Goal: Task Accomplishment & Management: Use online tool/utility

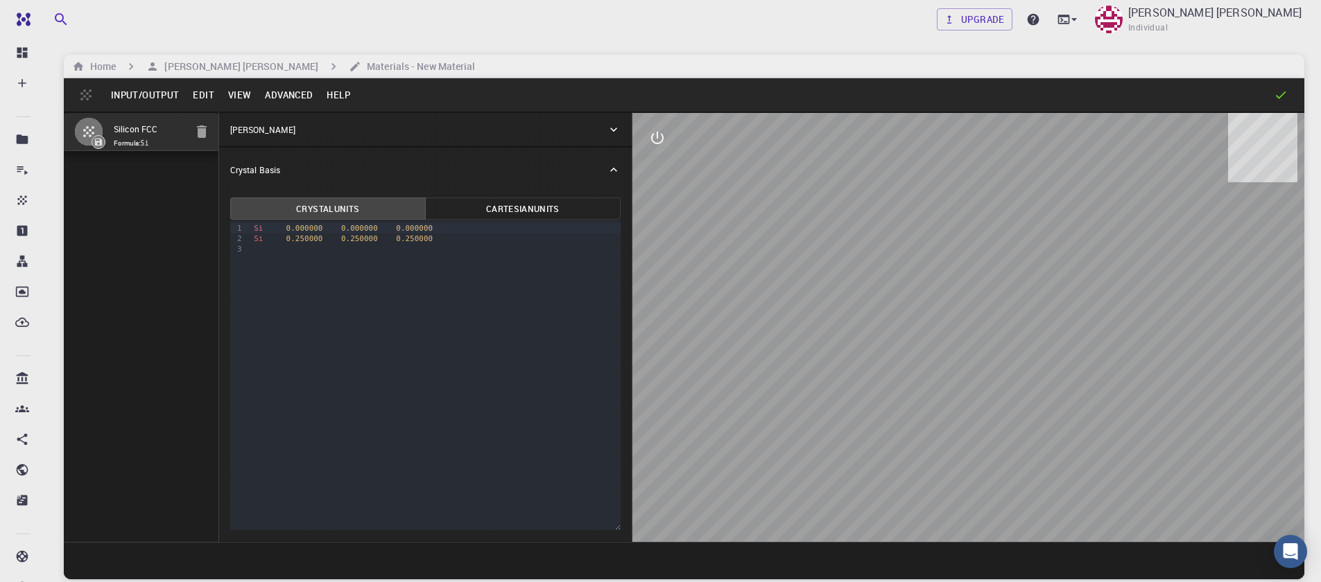
click at [164, 103] on button "Input/Output" at bounding box center [145, 95] width 82 height 22
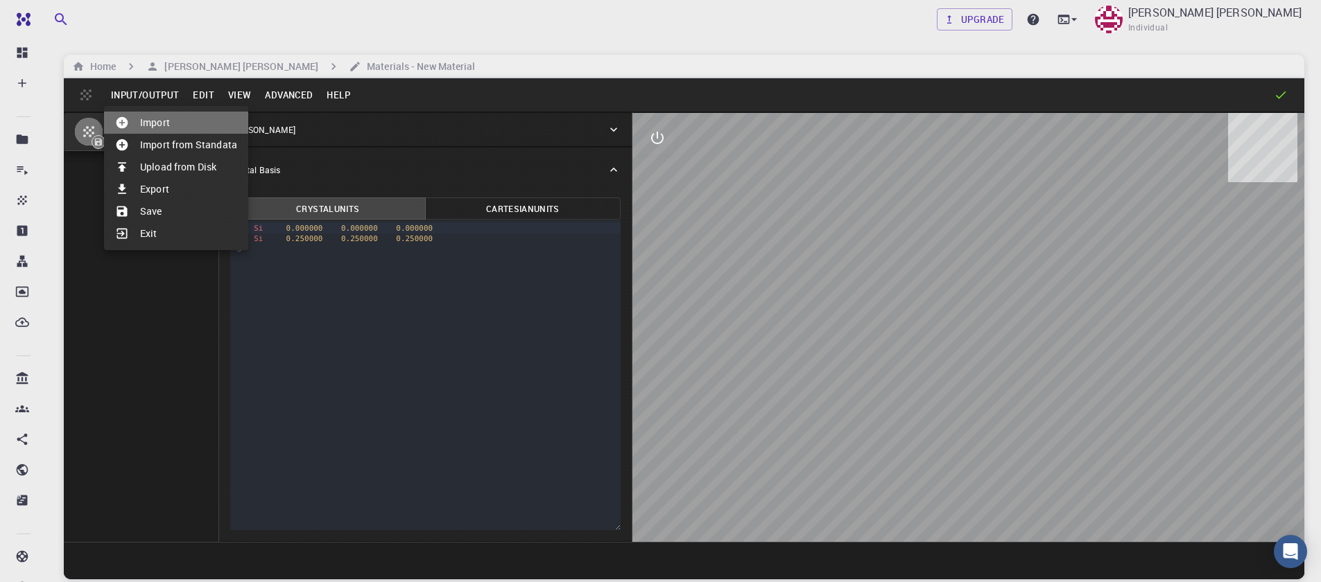
click at [159, 120] on li "Import" at bounding box center [176, 123] width 144 height 22
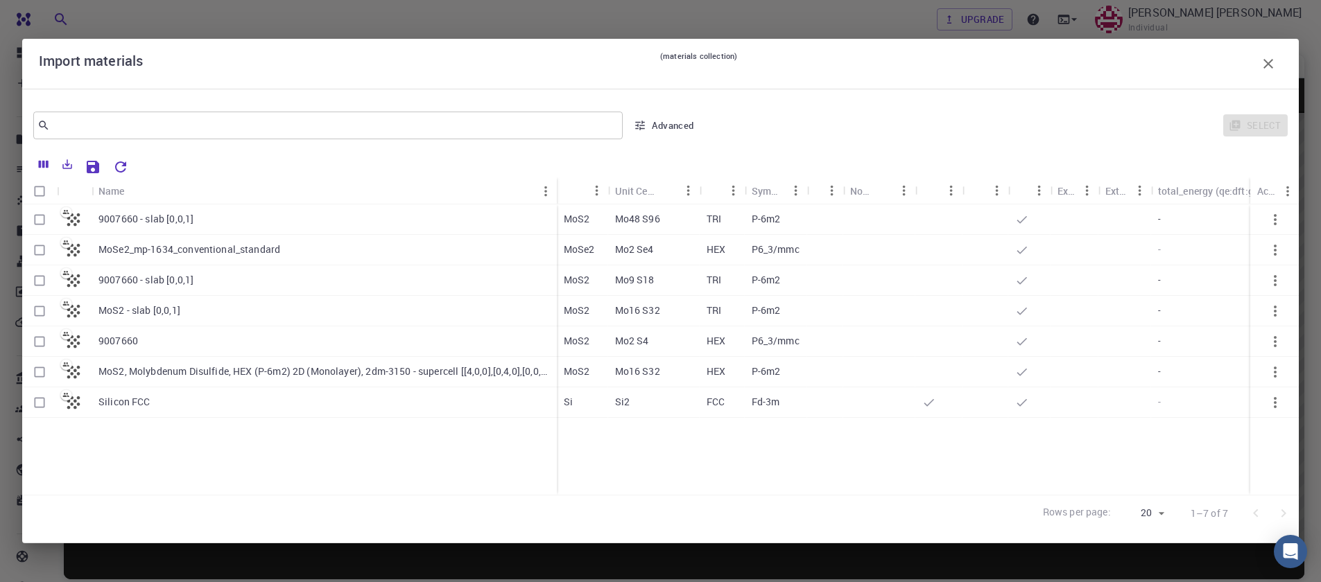
click at [179, 351] on div "9007660" at bounding box center [324, 342] width 465 height 31
checkbox input "true"
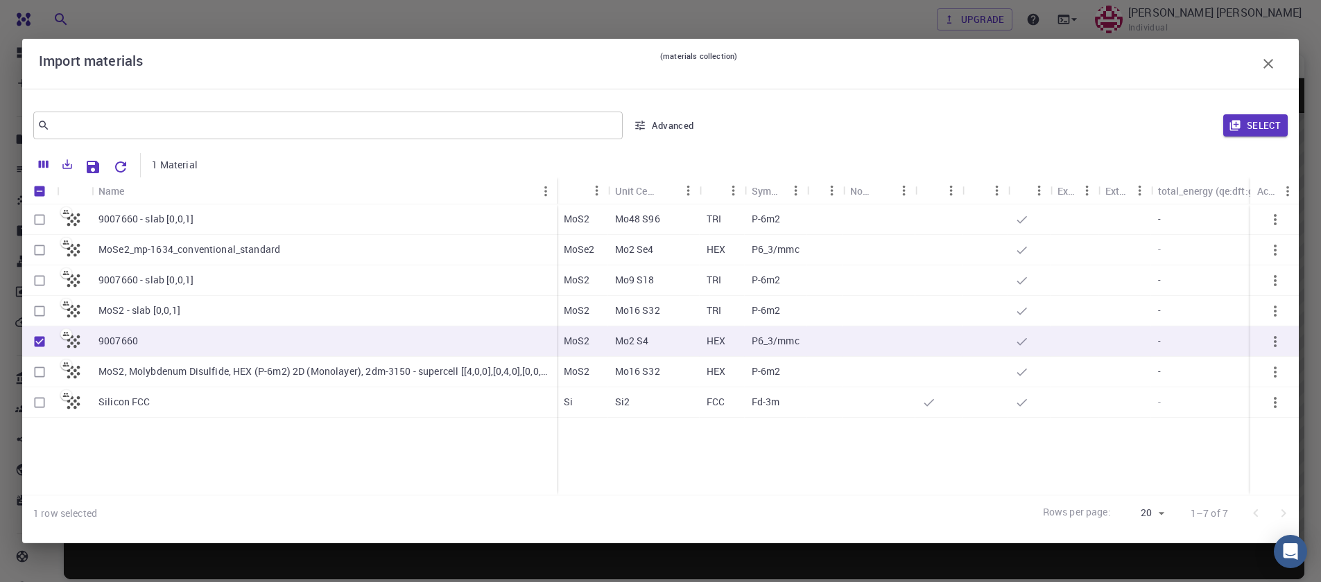
click at [179, 351] on div "9007660" at bounding box center [324, 342] width 465 height 31
checkbox input "true"
click at [1243, 131] on button "Select" at bounding box center [1255, 125] width 64 height 22
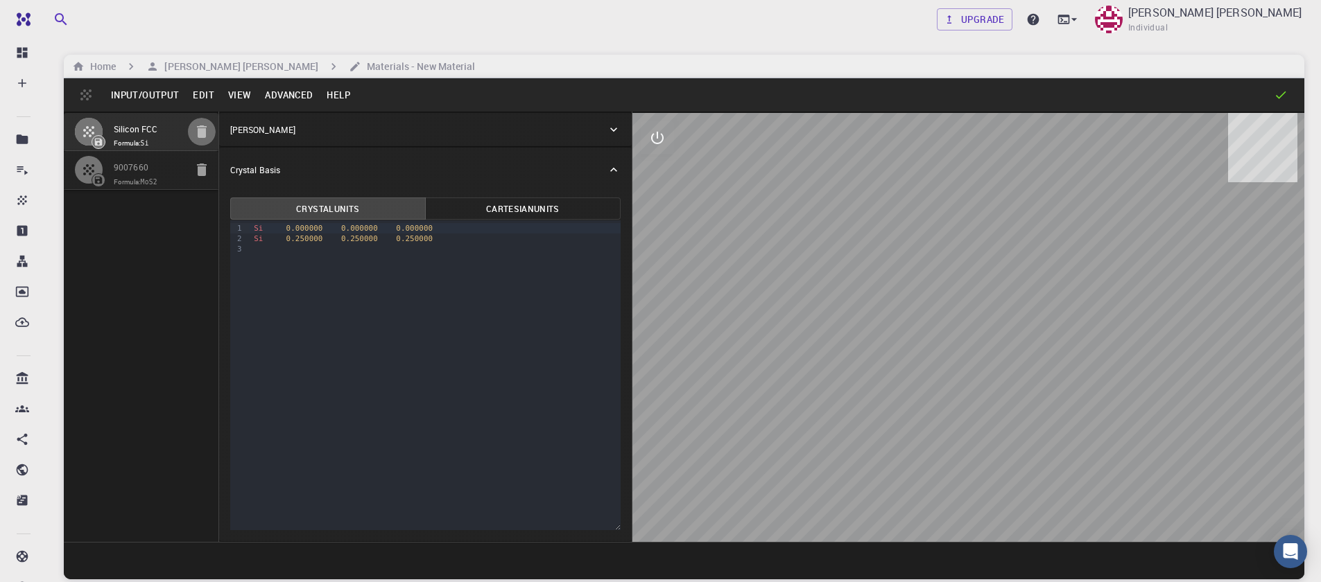
click at [193, 130] on icon "button" at bounding box center [201, 131] width 17 height 17
type input "HEX"
type input "3.161"
type input "12.295"
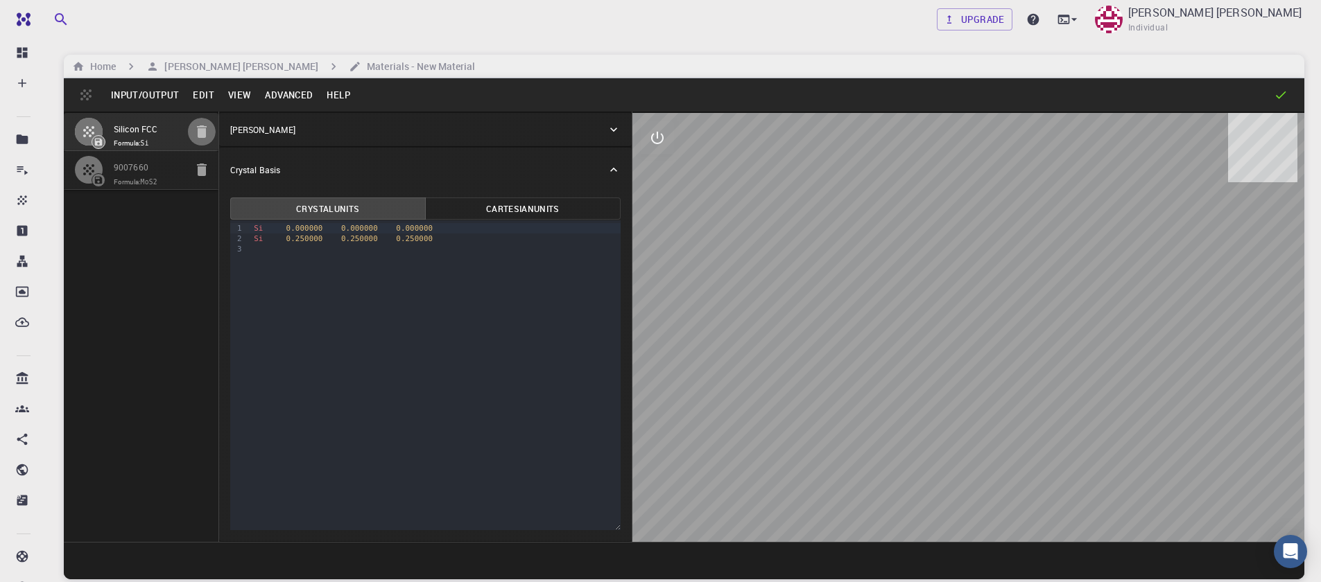
type input "90"
type input "119.99999999999999"
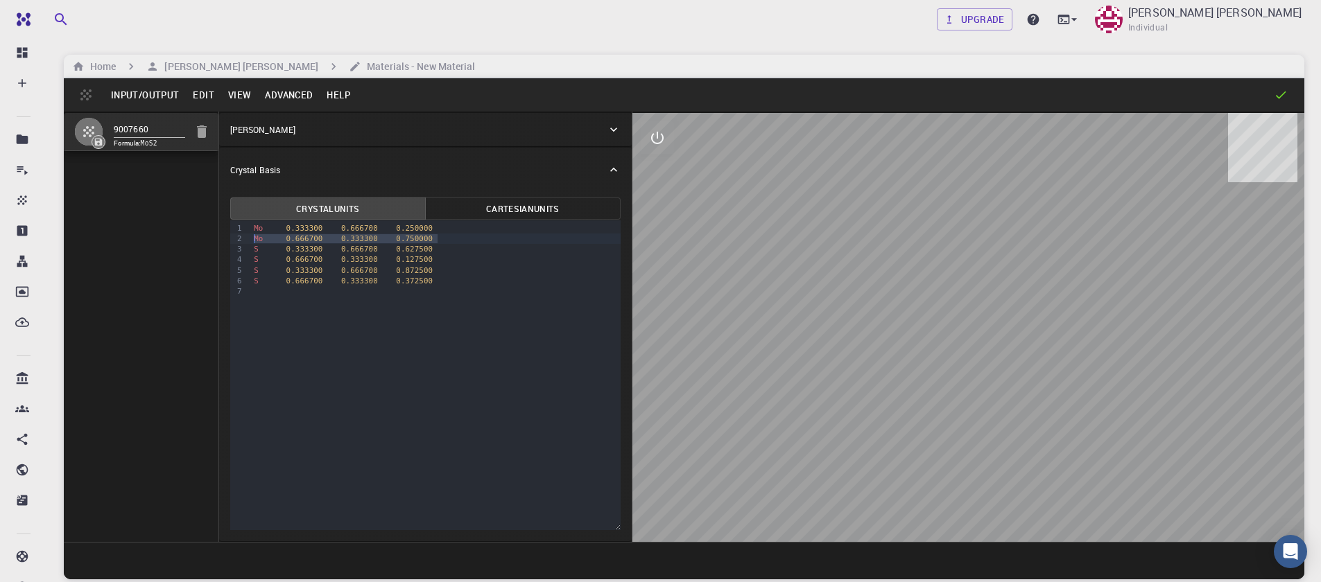
drag, startPoint x: 438, startPoint y: 241, endPoint x: 211, endPoint y: 243, distance: 226.7
click at [211, 243] on div "9007660 Formula: MoS2 Crystal Lattice Lattice units angstrom angstrom Lattice u…" at bounding box center [684, 327] width 1240 height 430
drag, startPoint x: 436, startPoint y: 238, endPoint x: 217, endPoint y: 241, distance: 219.1
click at [217, 242] on div "9007660 Formula: MoS4 Crystal Lattice Lattice units angstrom angstrom Lattice u…" at bounding box center [684, 327] width 1240 height 430
drag, startPoint x: 435, startPoint y: 248, endPoint x: 246, endPoint y: 249, distance: 189.3
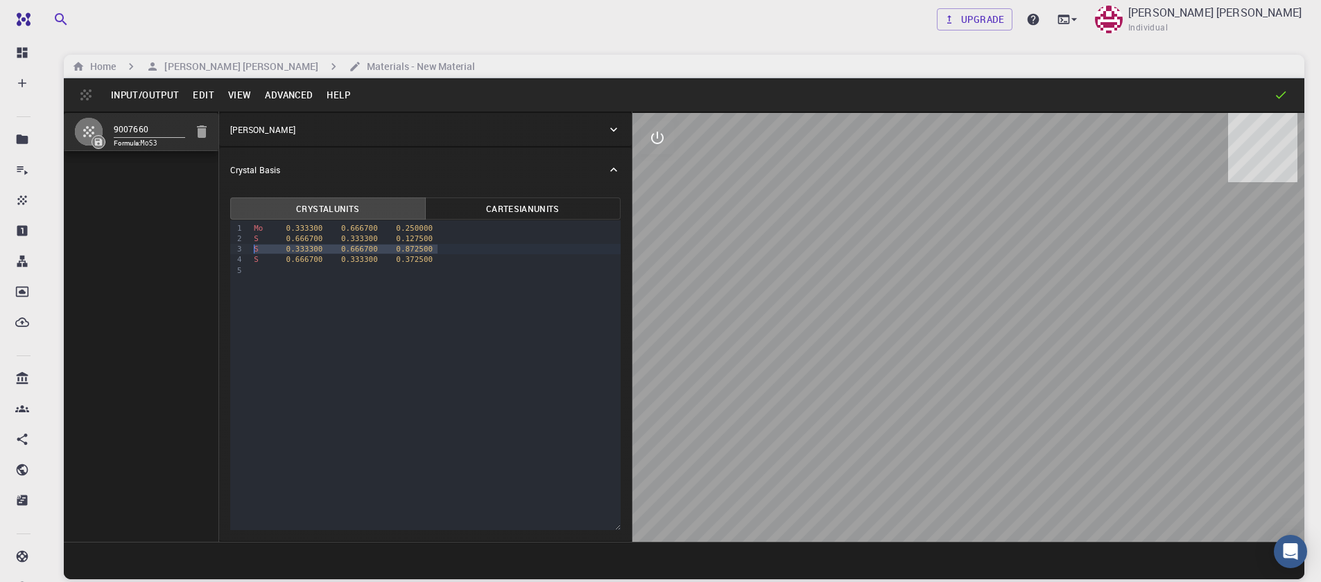
click at [246, 249] on div "9 1 2 3 4 5 › Mo 0.333300 0.666700 0.250000 S 0.666700 0.333300 0.127500 S 0.33…" at bounding box center [425, 375] width 390 height 310
click at [272, 279] on div "9 1 2 3 4 › Mo 0.333300 0.666700 0.250000 S 0.666700 0.333300 0.127500 S 0.6667…" at bounding box center [425, 375] width 390 height 310
click at [276, 90] on button "Advanced" at bounding box center [289, 95] width 62 height 22
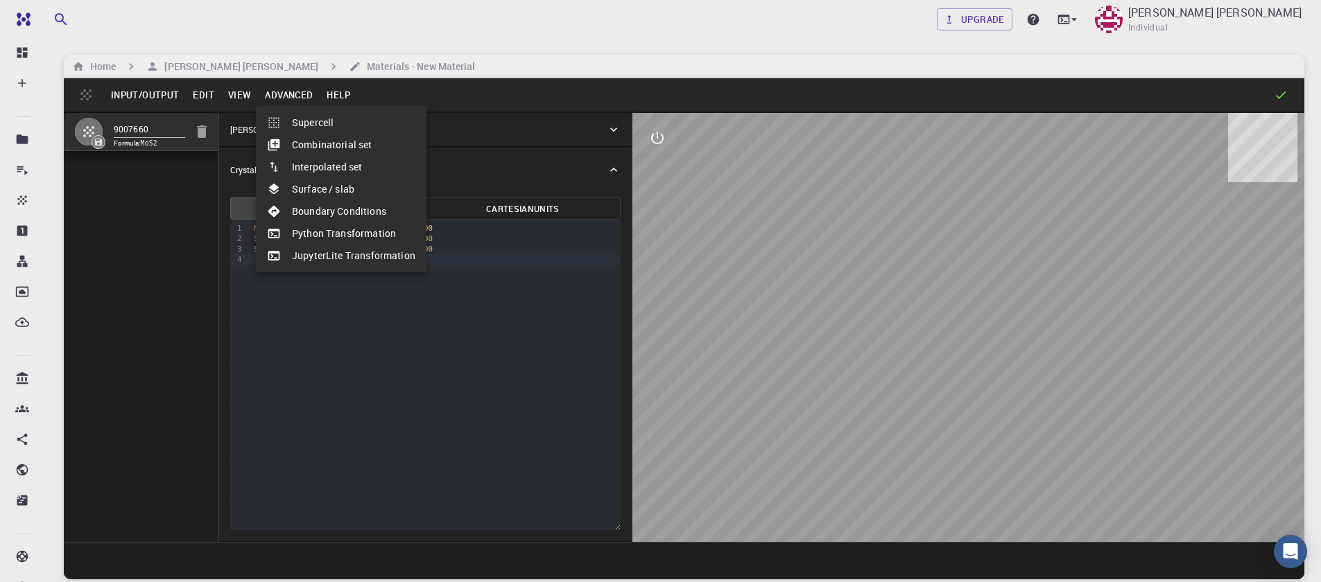
click at [317, 198] on li "Surface / slab" at bounding box center [341, 189] width 171 height 22
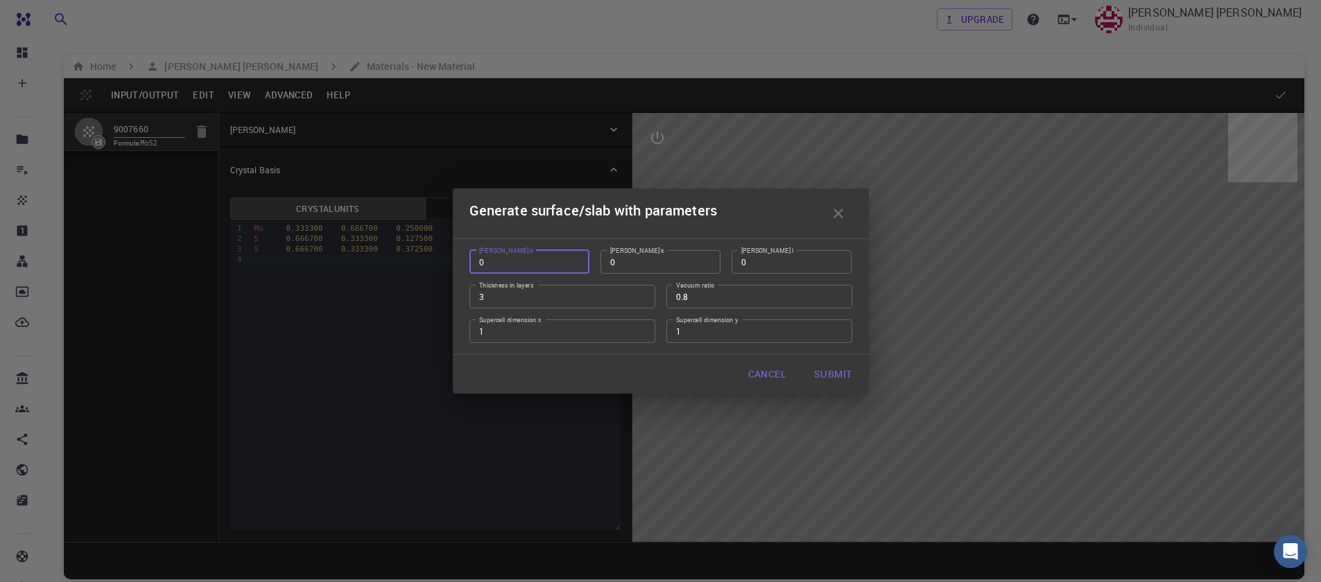
type input "0"
click at [569, 266] on input "0" at bounding box center [529, 262] width 120 height 24
type input "1"
click at [837, 257] on input "1" at bounding box center [791, 262] width 120 height 24
click at [836, 299] on input "0.79" at bounding box center [759, 297] width 186 height 24
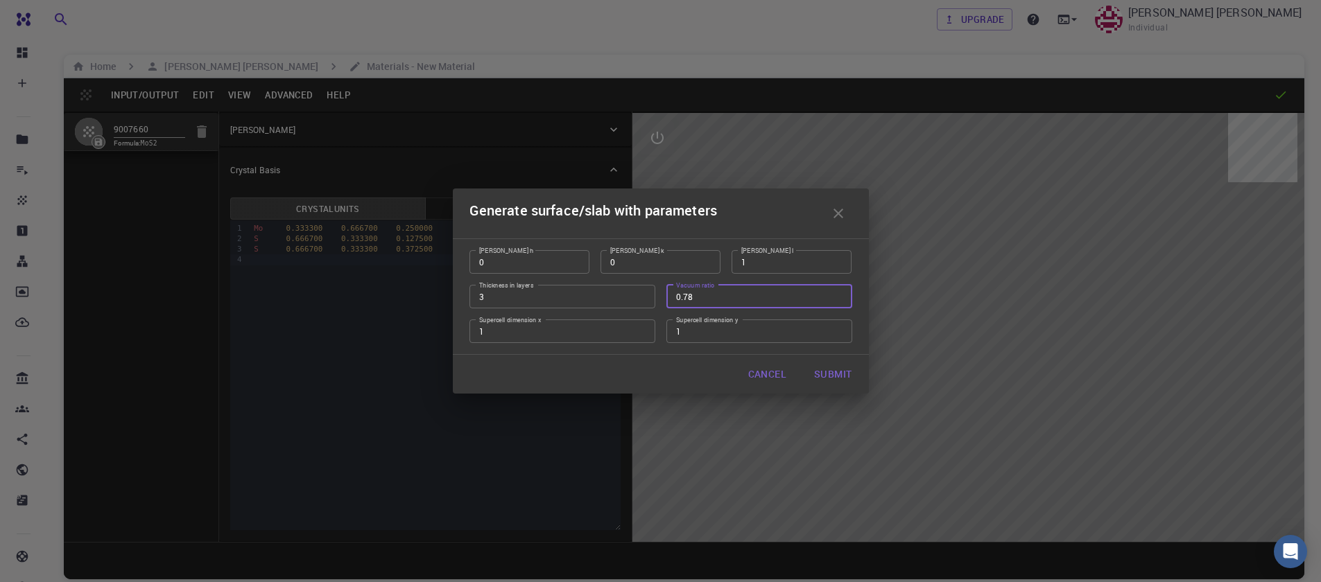
click at [836, 299] on input "0.78" at bounding box center [759, 297] width 186 height 24
click at [835, 299] on input "0.59" at bounding box center [759, 297] width 186 height 24
click at [835, 299] on input "0.58" at bounding box center [759, 297] width 186 height 24
click at [835, 299] on input "0.57" at bounding box center [759, 297] width 186 height 24
click at [835, 299] on input "0.56" at bounding box center [759, 297] width 186 height 24
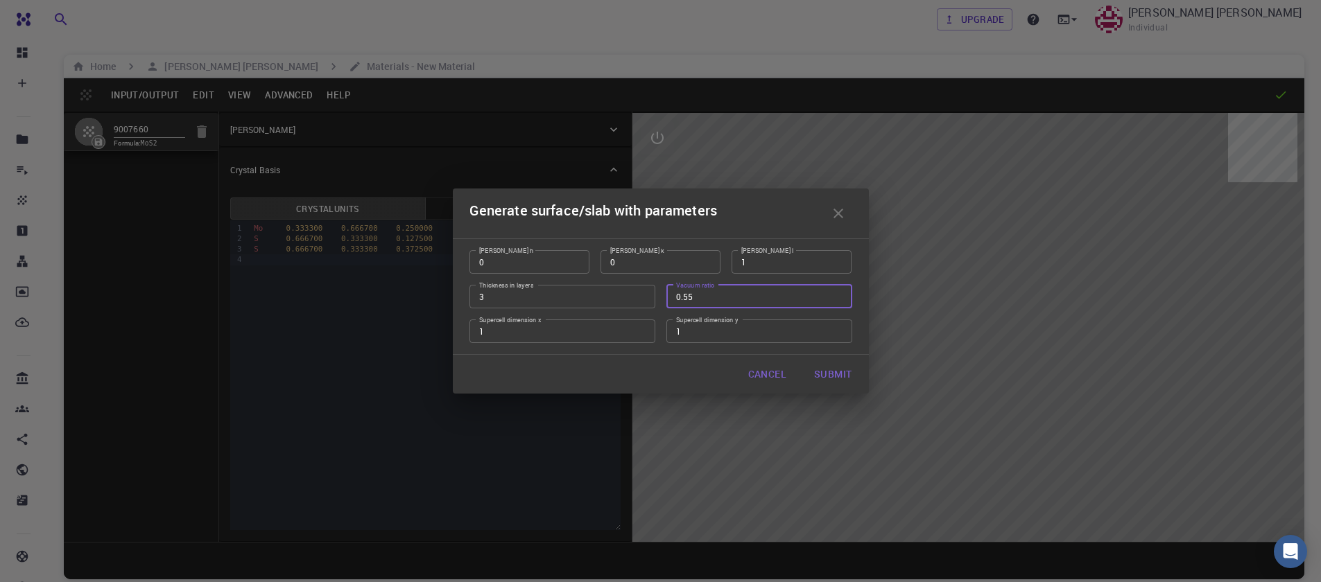
click at [835, 299] on input "0.55" at bounding box center [759, 297] width 186 height 24
click at [835, 299] on input "0.54" at bounding box center [759, 297] width 186 height 24
click at [835, 299] on input "0.53" at bounding box center [759, 297] width 186 height 24
click at [835, 299] on input "0.52" at bounding box center [759, 297] width 186 height 24
click at [835, 299] on input "0.51" at bounding box center [759, 297] width 186 height 24
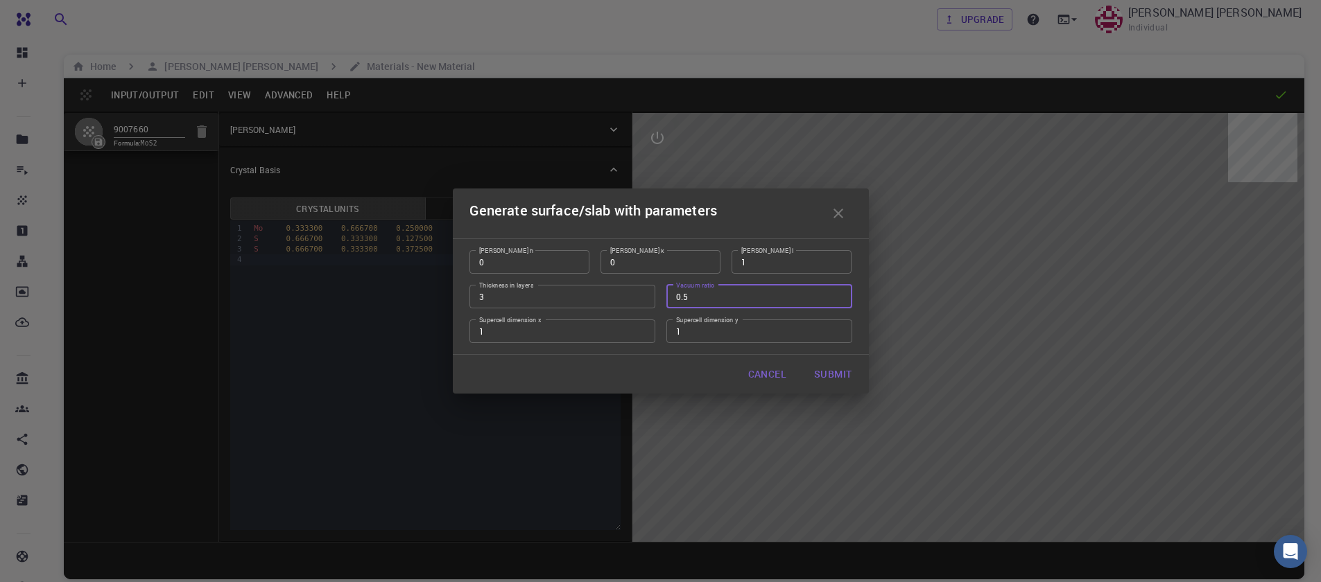
type input "0.5"
click at [834, 297] on input "0.5" at bounding box center [759, 297] width 186 height 24
click at [643, 326] on input "2" at bounding box center [562, 332] width 186 height 24
click at [643, 331] on input "1" at bounding box center [562, 332] width 186 height 24
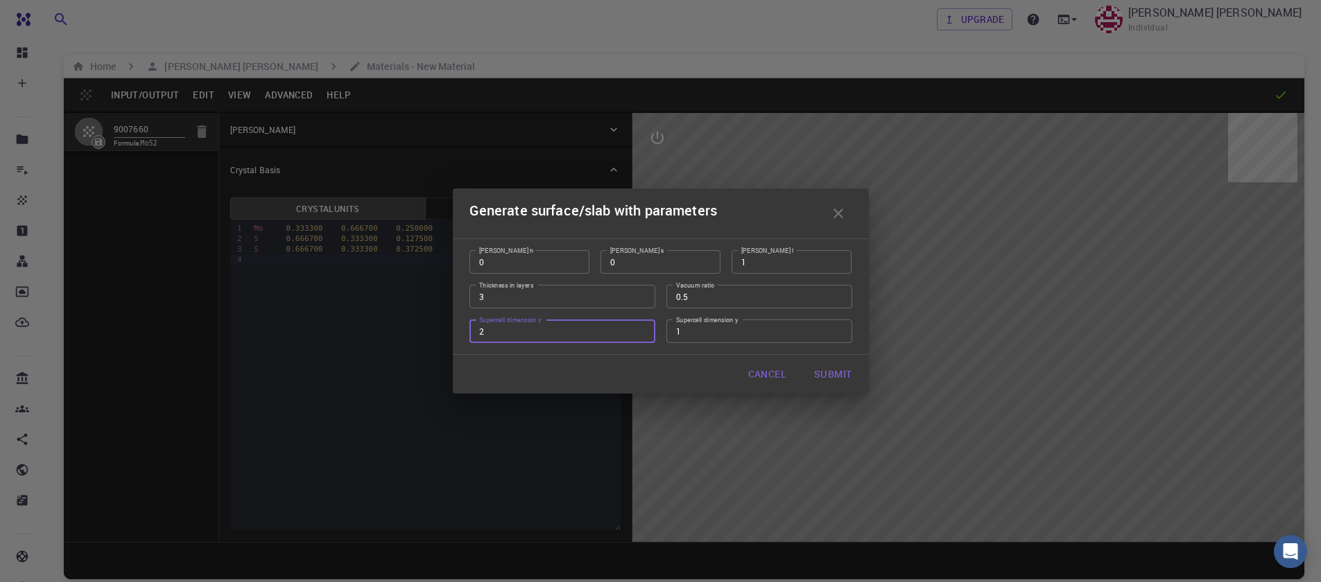
click at [640, 326] on input "2" at bounding box center [562, 332] width 186 height 24
type input "3"
click at [640, 326] on input "3" at bounding box center [562, 332] width 186 height 24
click at [833, 329] on input "2" at bounding box center [759, 332] width 186 height 24
click at [833, 329] on input "3" at bounding box center [759, 332] width 186 height 24
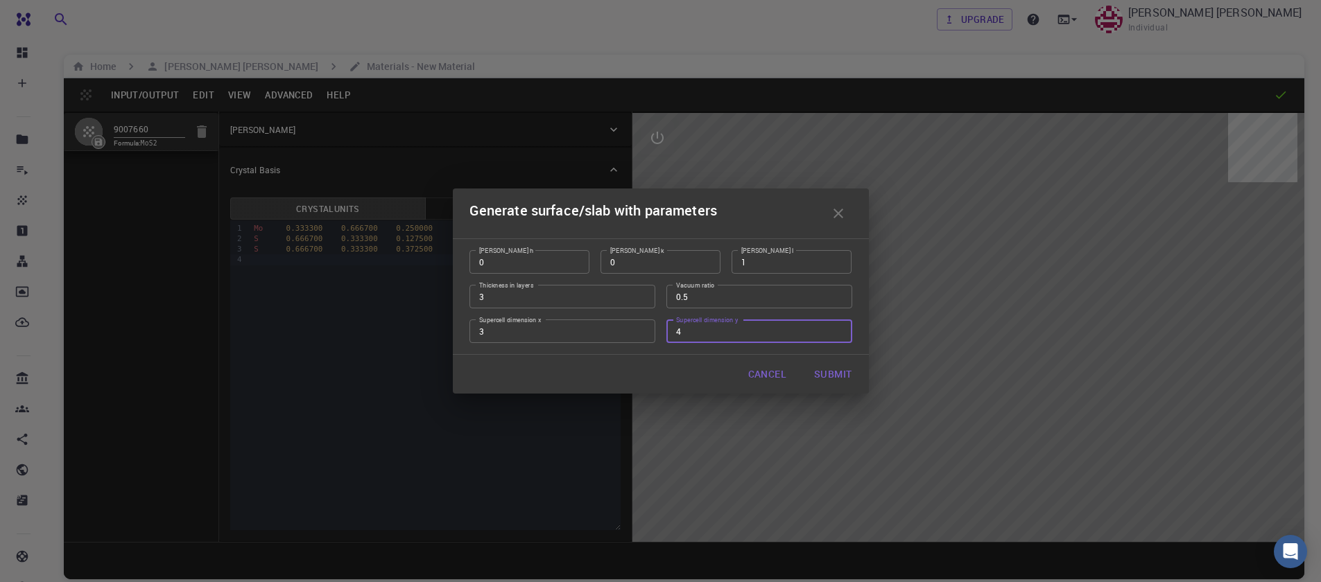
type input "4"
click at [835, 330] on input "4" at bounding box center [759, 332] width 186 height 24
type input "4"
click at [645, 329] on input "4" at bounding box center [562, 332] width 186 height 24
type input "2"
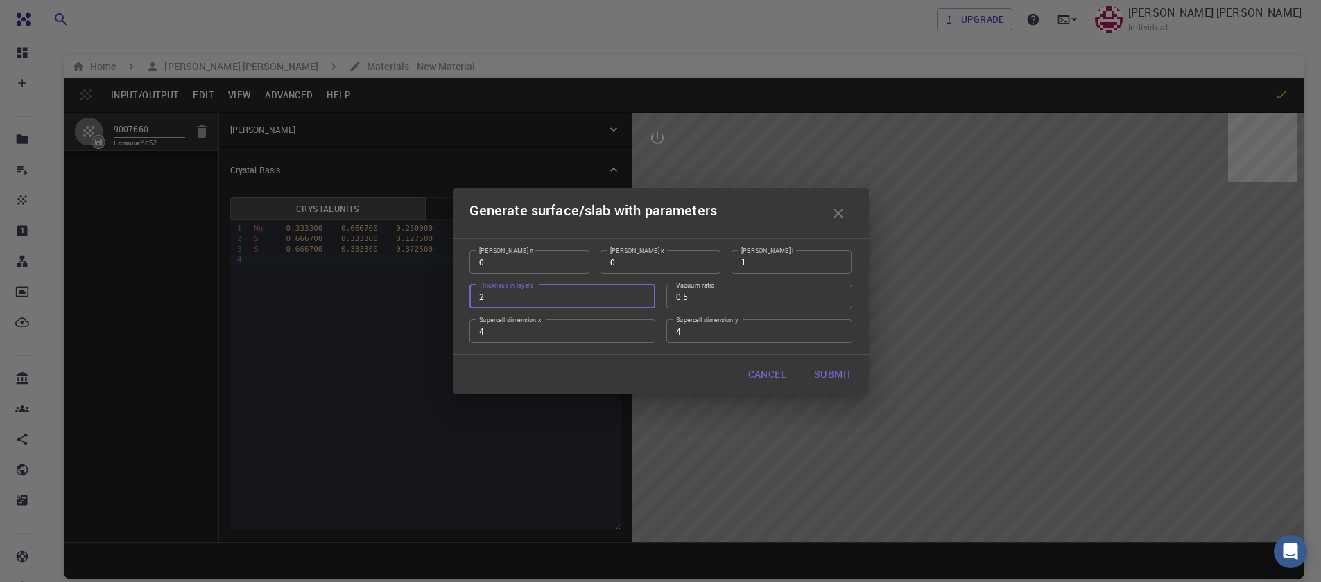
click at [639, 298] on input "2" at bounding box center [562, 297] width 186 height 24
click at [816, 376] on button "Submit" at bounding box center [833, 374] width 60 height 28
type input "TRI"
type input "12.644"
type input "12.643978171445884"
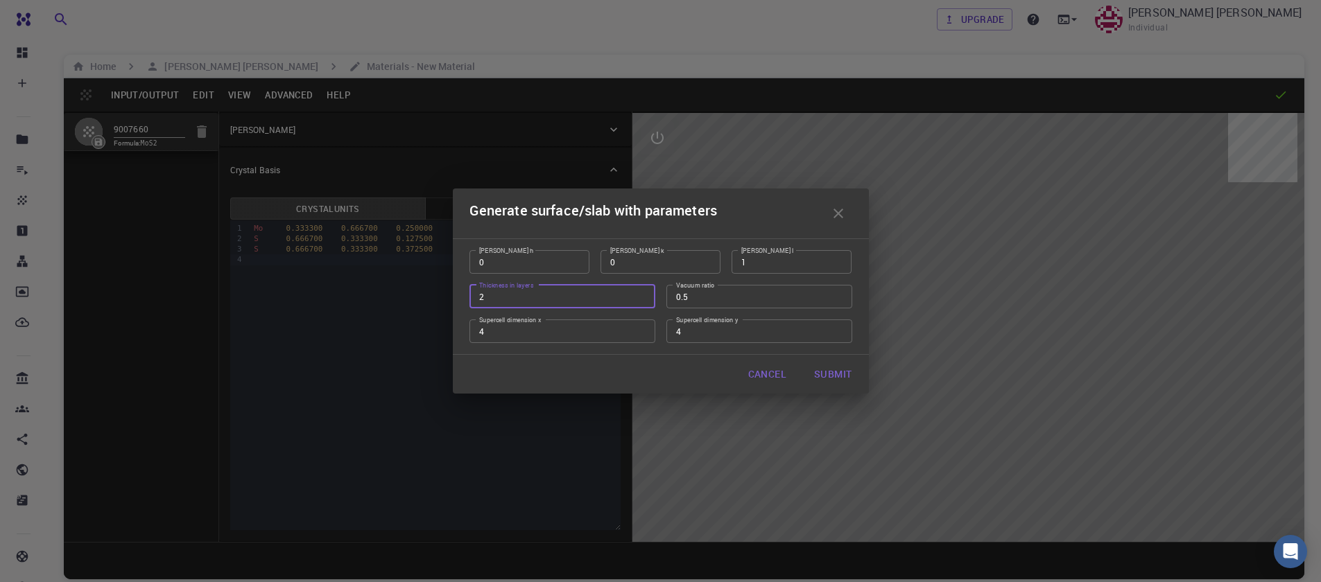
type input "49.18"
type input "120.0000571088431"
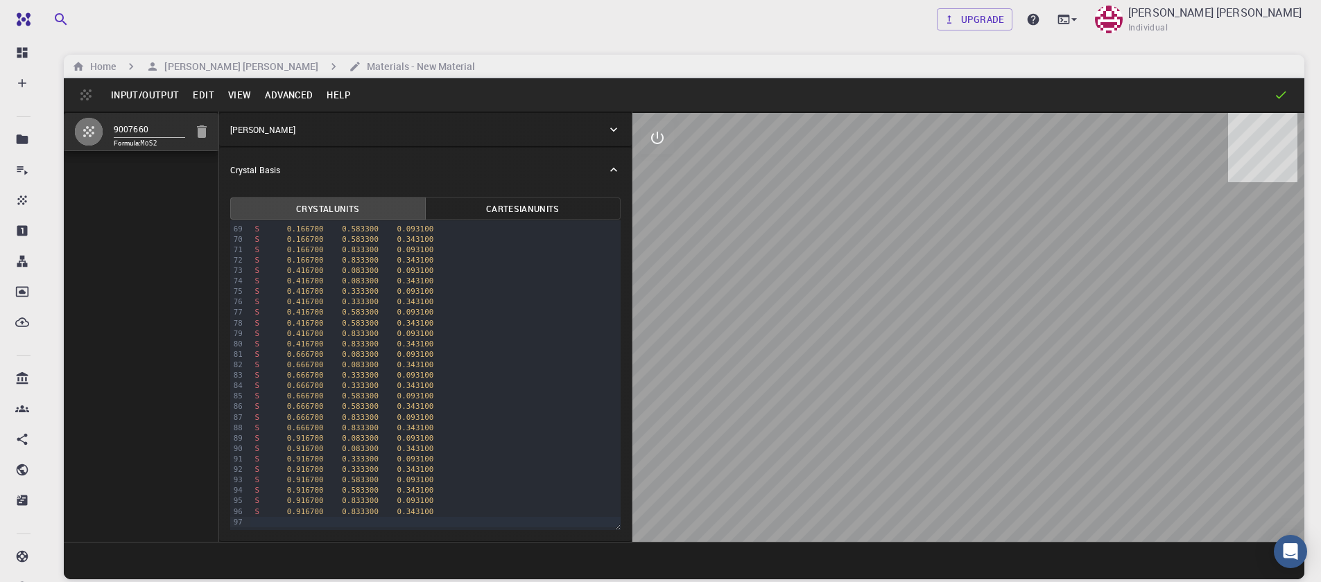
drag, startPoint x: 1067, startPoint y: 377, endPoint x: 1013, endPoint y: 293, distance: 99.8
click at [1013, 294] on div at bounding box center [968, 327] width 672 height 429
click at [130, 101] on button "Input/Output" at bounding box center [145, 95] width 82 height 22
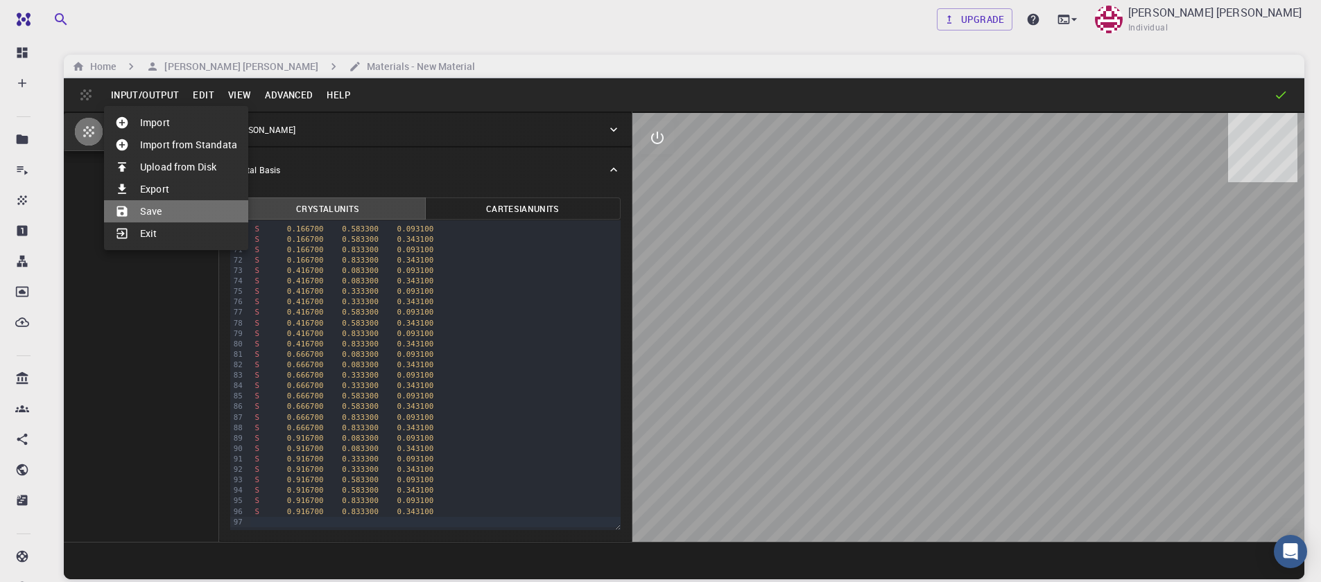
click at [153, 217] on li "Save" at bounding box center [176, 211] width 144 height 22
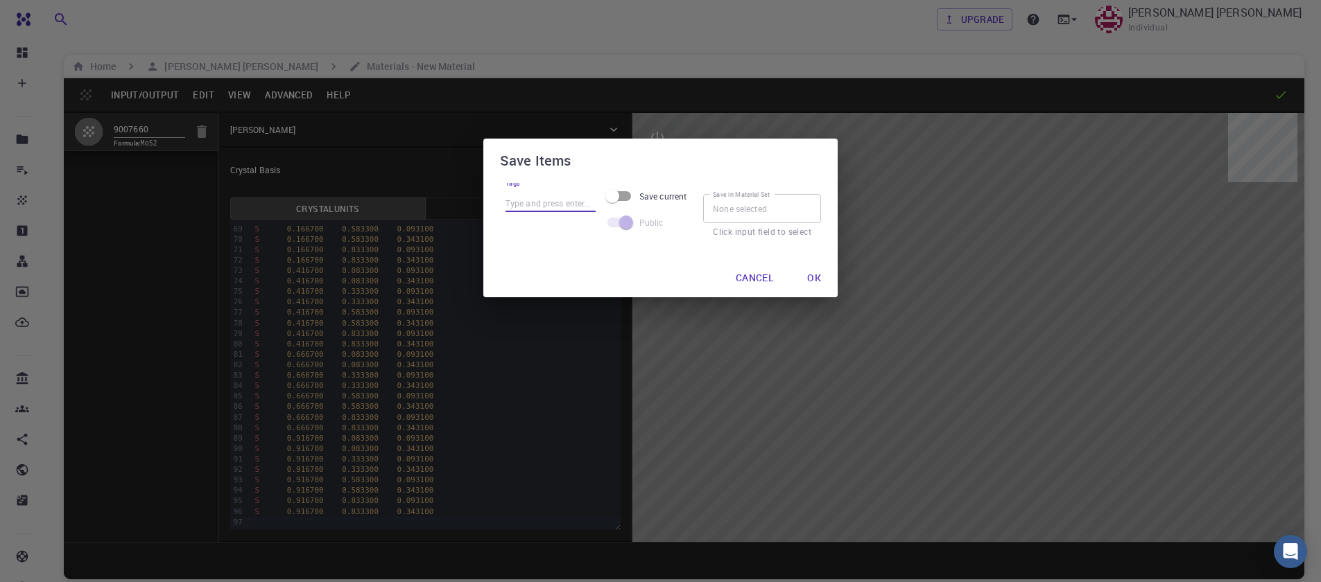
click at [582, 207] on input "Tags" at bounding box center [550, 203] width 90 height 18
type input "MoSe2_442"
click at [819, 279] on button "Ok" at bounding box center [814, 278] width 36 height 28
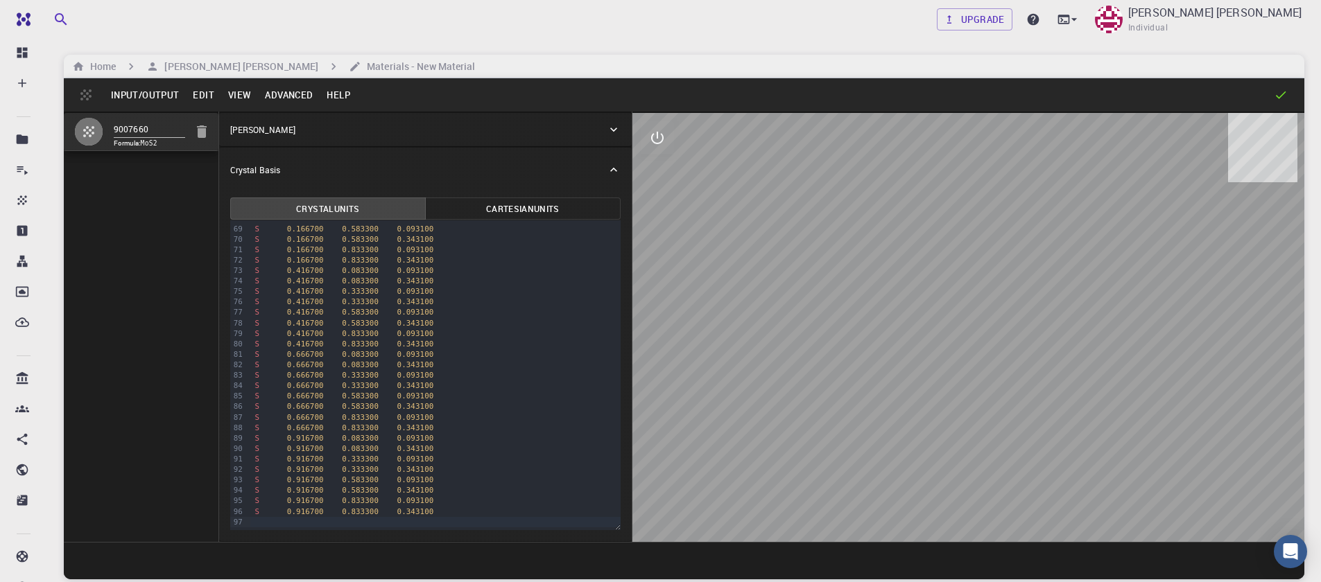
click at [159, 96] on button "Input/Output" at bounding box center [145, 95] width 82 height 22
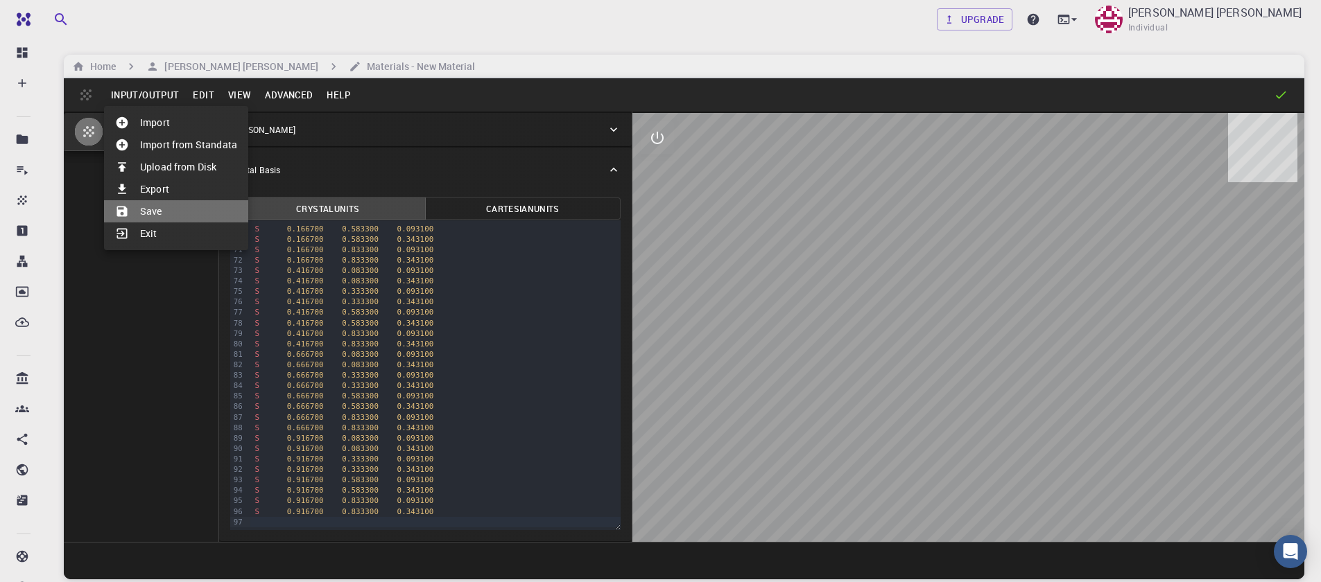
click at [164, 214] on li "Save" at bounding box center [176, 211] width 144 height 22
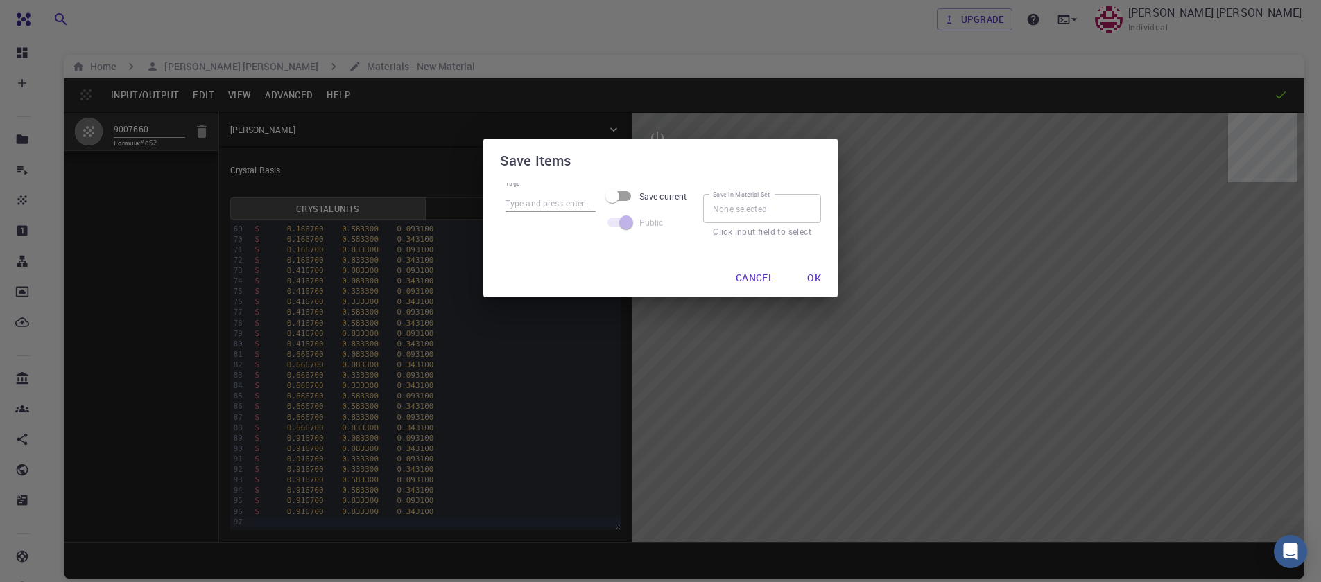
click at [554, 201] on input "Tags" at bounding box center [550, 203] width 90 height 18
type input "mos2442"
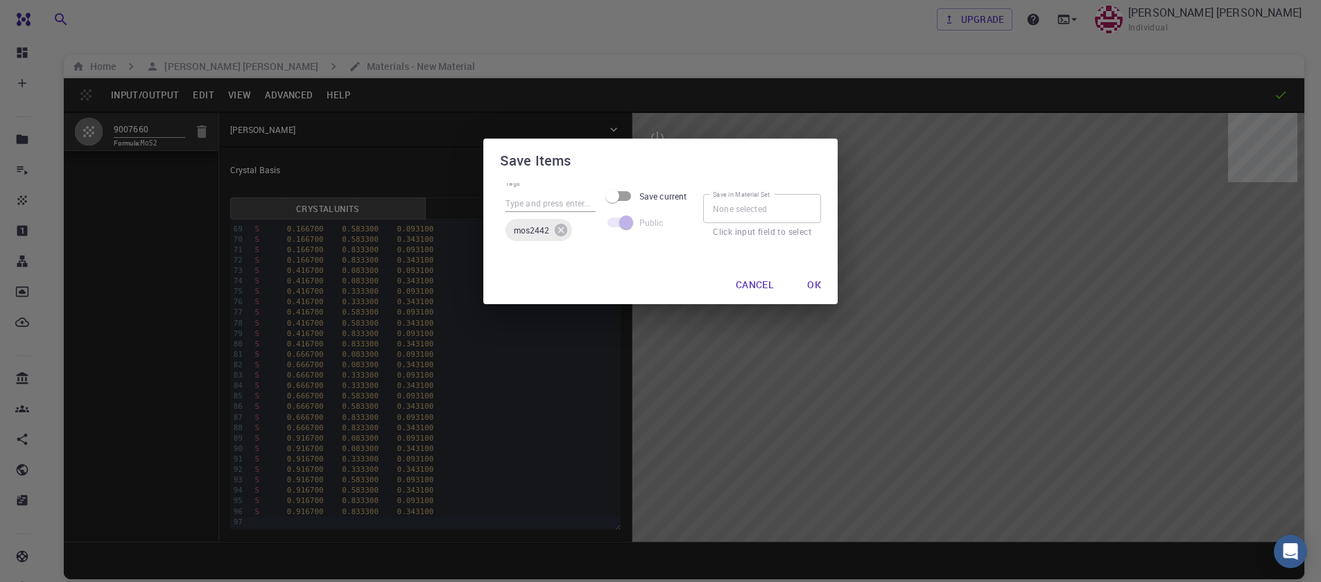
click at [528, 232] on span "mos2442" at bounding box center [531, 230] width 52 height 11
click at [555, 228] on icon at bounding box center [561, 230] width 12 height 12
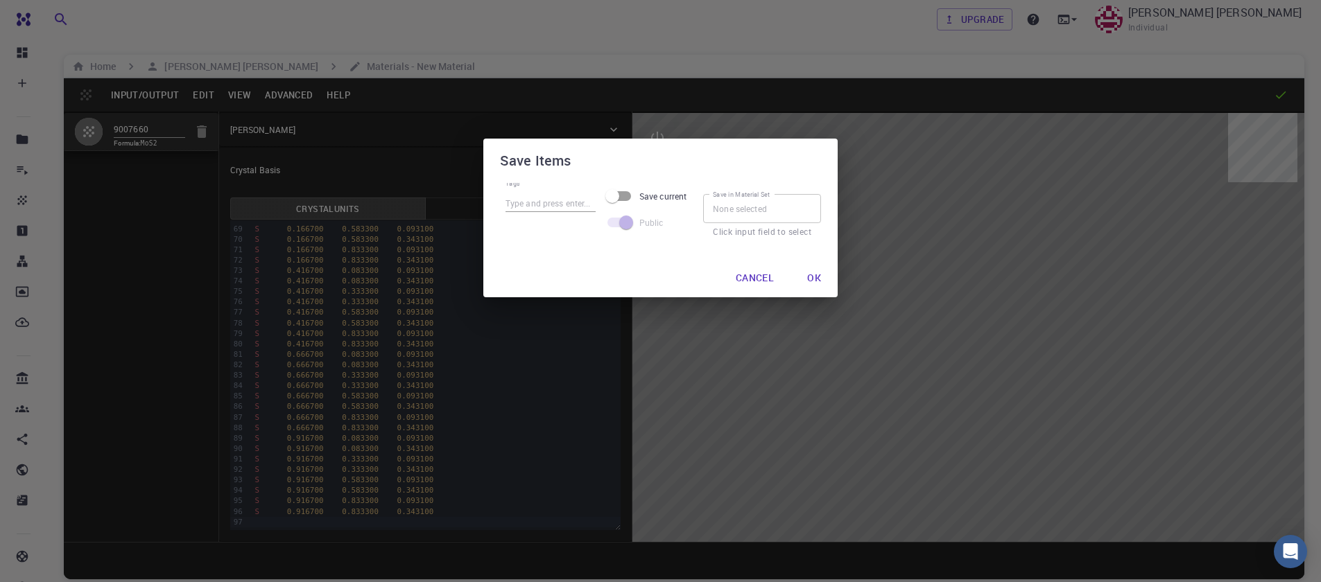
click at [532, 196] on input "Tags" at bounding box center [550, 203] width 90 height 18
type input "mos2442"
click at [620, 191] on input "Save current" at bounding box center [612, 196] width 79 height 26
checkbox input "true"
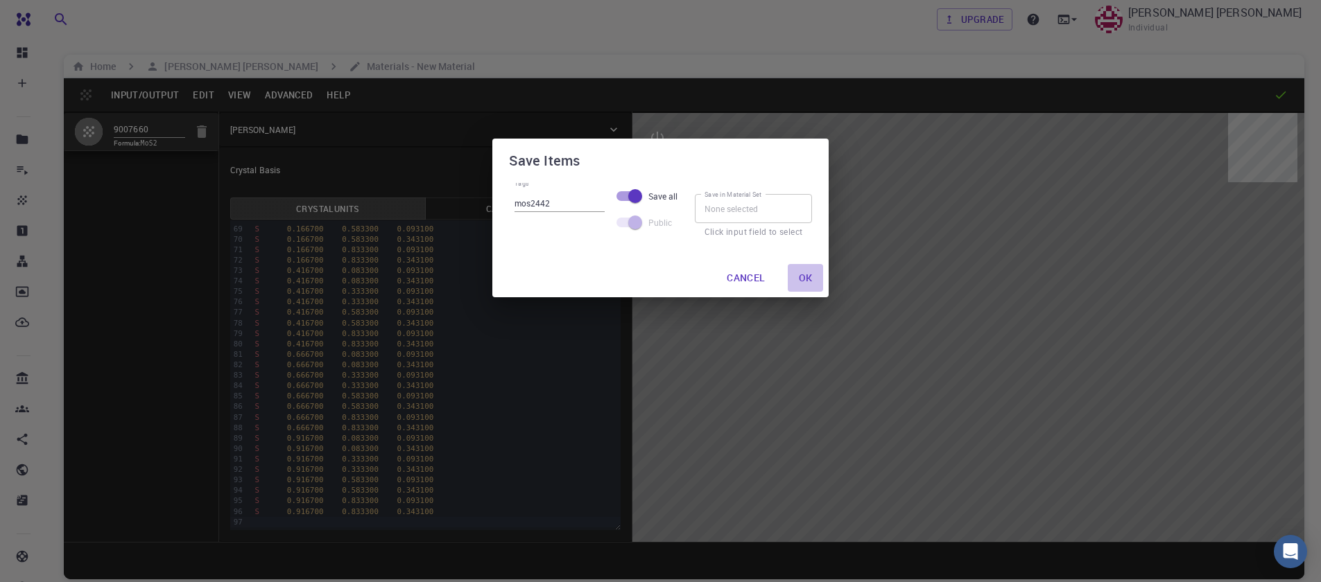
click at [797, 283] on button "Ok" at bounding box center [806, 278] width 36 height 28
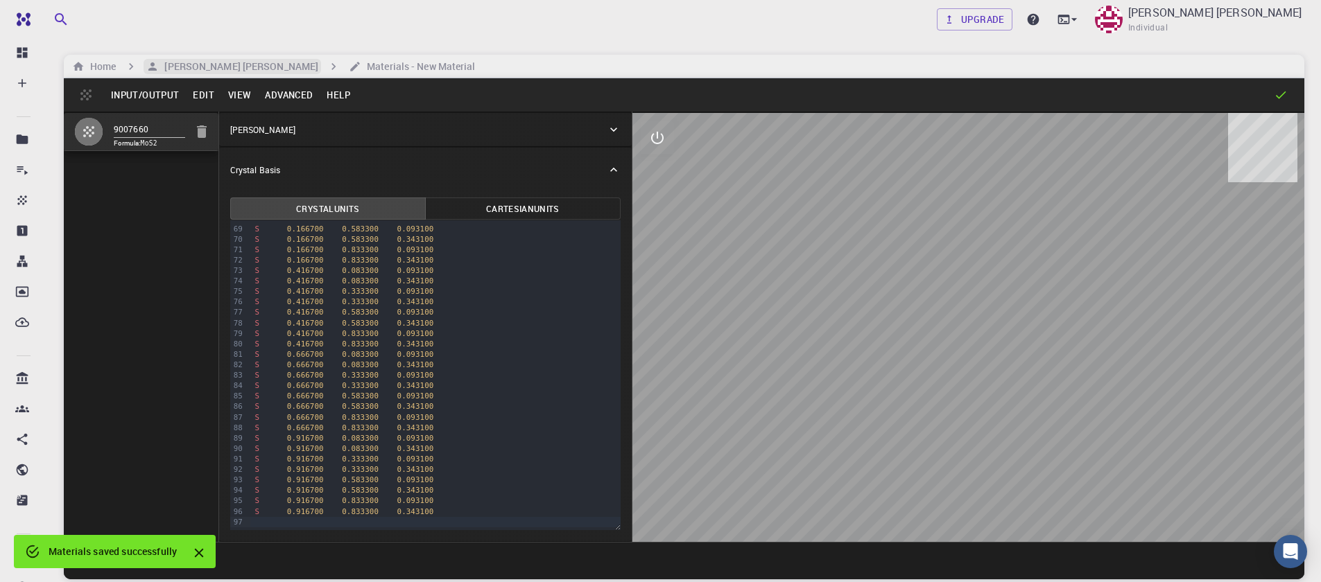
click at [192, 67] on h6 "[PERSON_NAME] [PERSON_NAME]" at bounding box center [238, 66] width 159 height 15
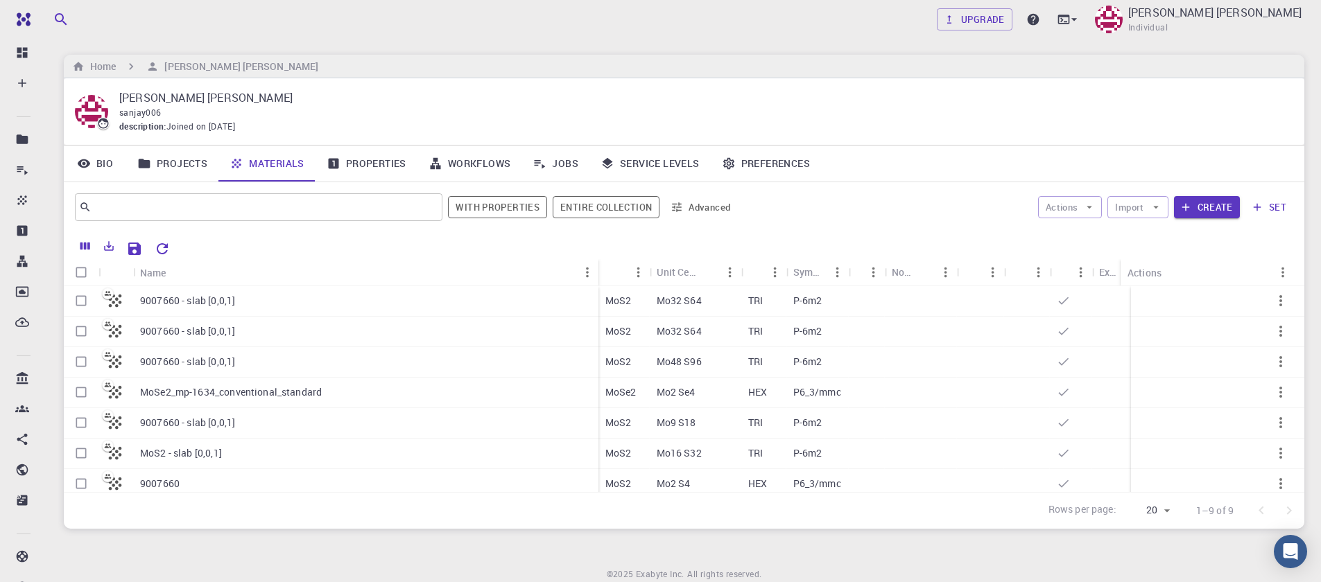
click at [161, 253] on icon "Reset Explorer Settings" at bounding box center [162, 248] width 11 height 11
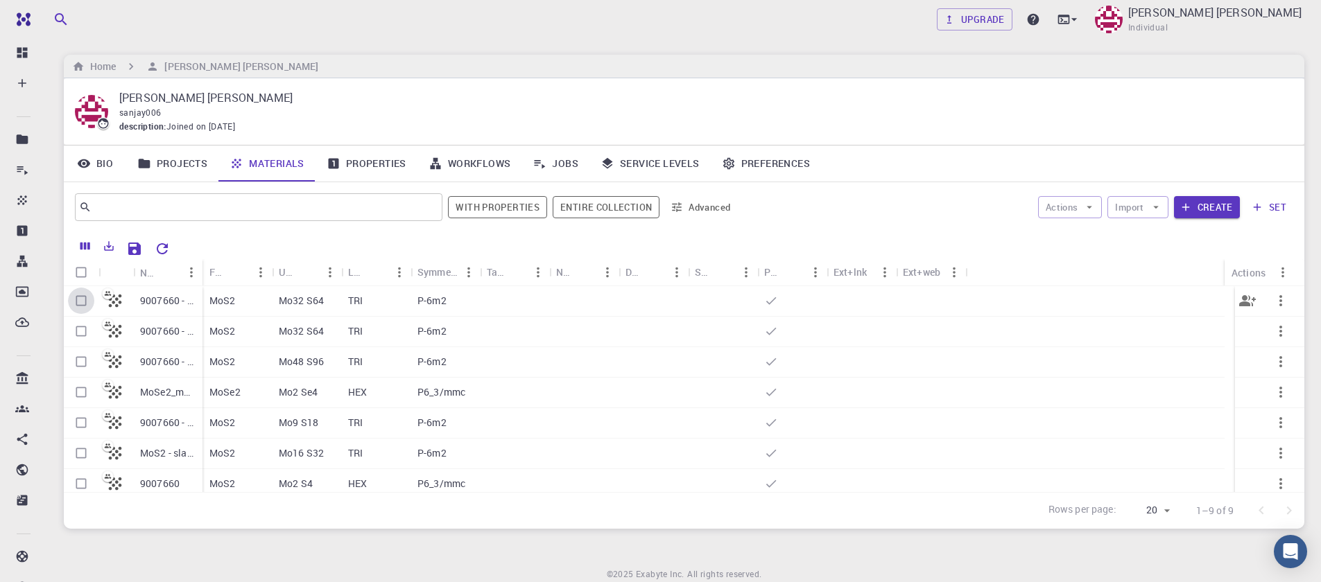
click at [80, 308] on input "Select row" at bounding box center [81, 301] width 26 height 26
checkbox input "true"
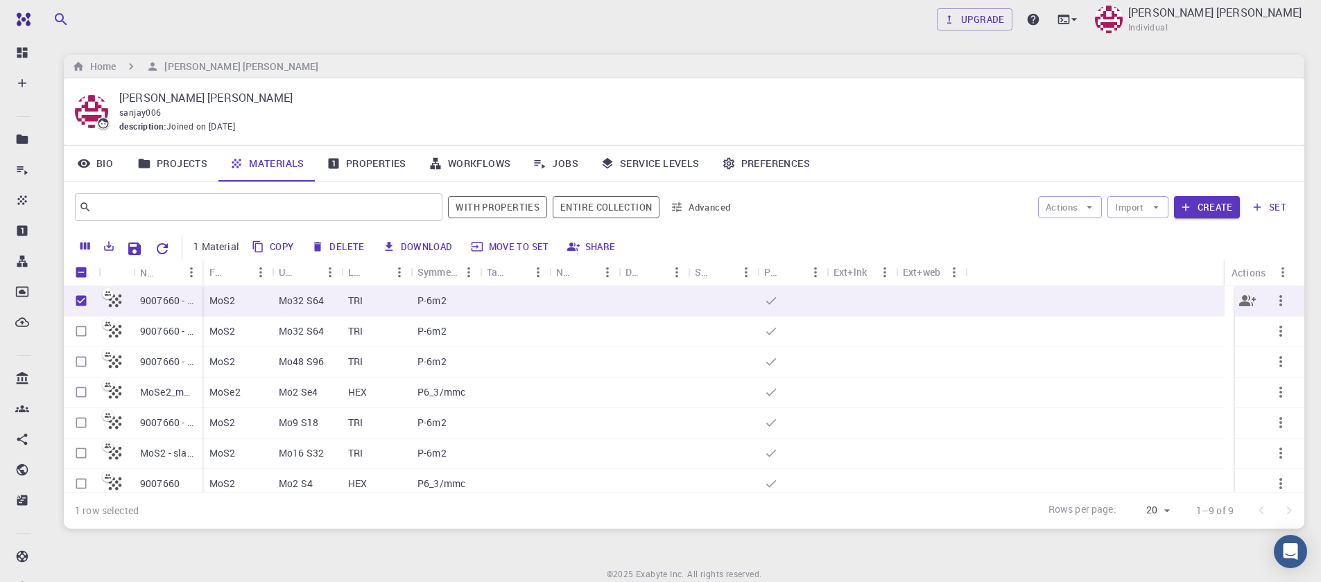
click at [1279, 301] on icon "button" at bounding box center [1280, 300] width 3 height 11
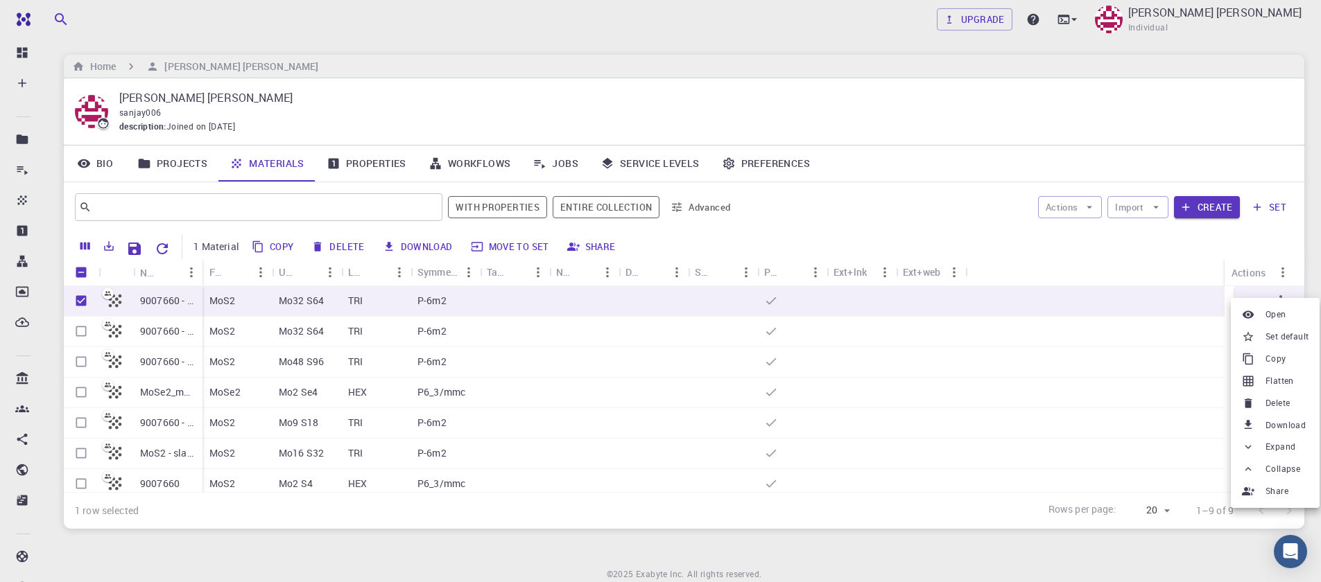
click at [1094, 203] on div at bounding box center [660, 291] width 1321 height 582
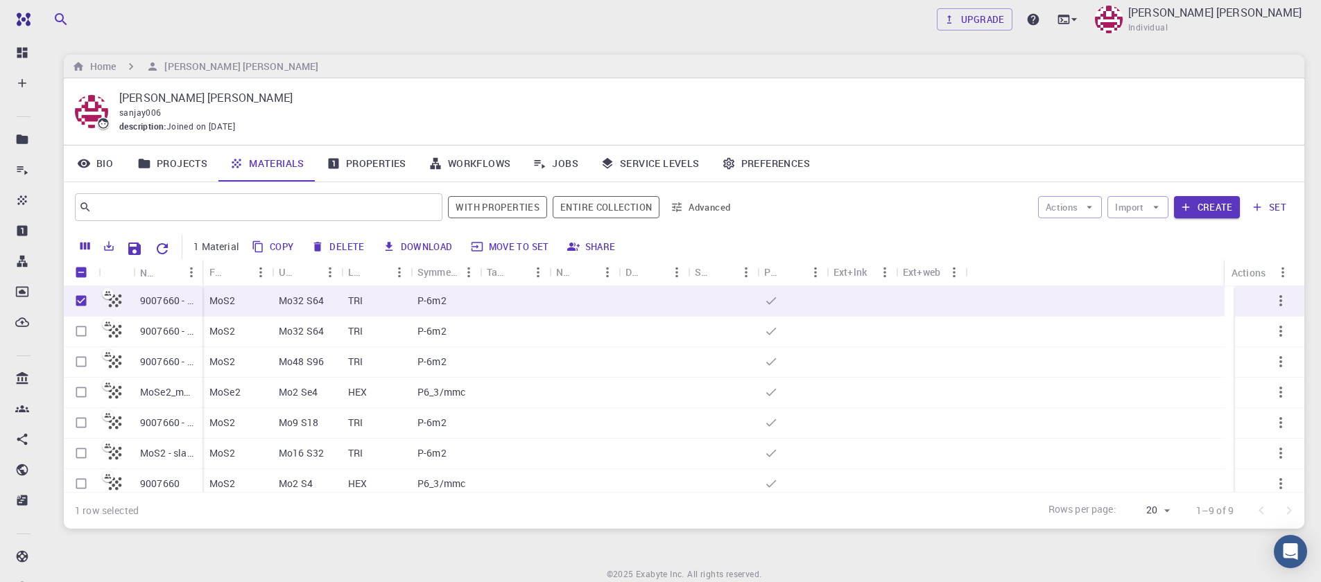
click at [1093, 204] on icon "button" at bounding box center [1089, 207] width 12 height 12
click at [1088, 233] on span "Create Job" at bounding box center [1097, 235] width 44 height 14
